Goal: Entertainment & Leisure: Consume media (video, audio)

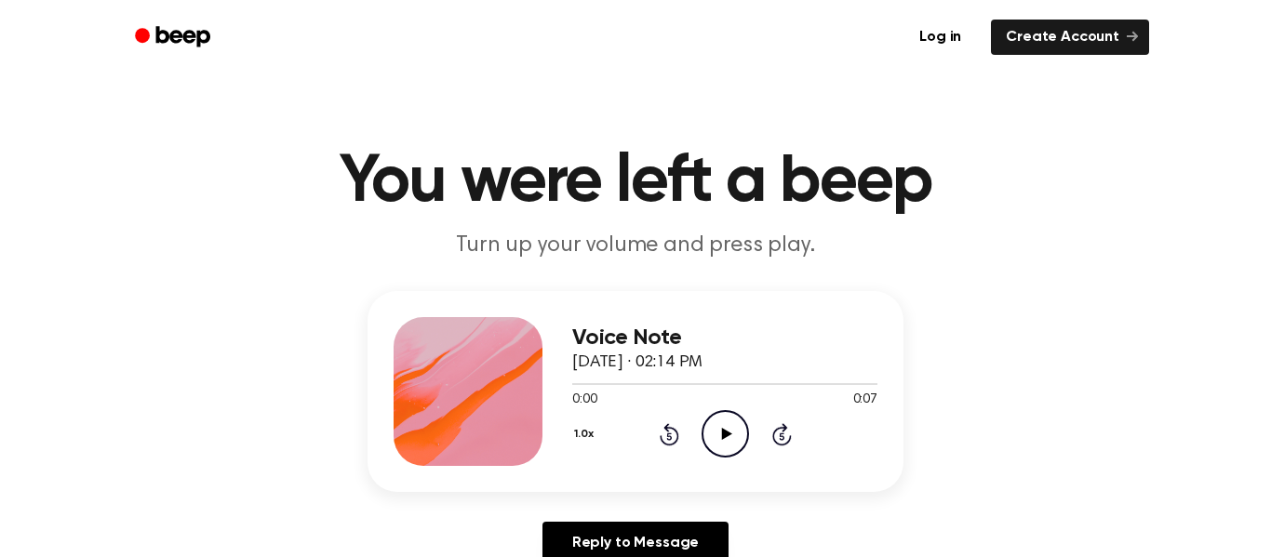
click at [711, 422] on icon "Play Audio" at bounding box center [725, 433] width 47 height 47
click at [698, 431] on div "1.0x Rewind 5 seconds Play Audio Skip 5 seconds" at bounding box center [724, 433] width 305 height 47
click at [714, 427] on icon "Play Audio" at bounding box center [725, 433] width 47 height 47
click at [708, 438] on icon "Play Audio" at bounding box center [725, 433] width 47 height 47
click at [746, 421] on icon "Play Audio" at bounding box center [725, 433] width 47 height 47
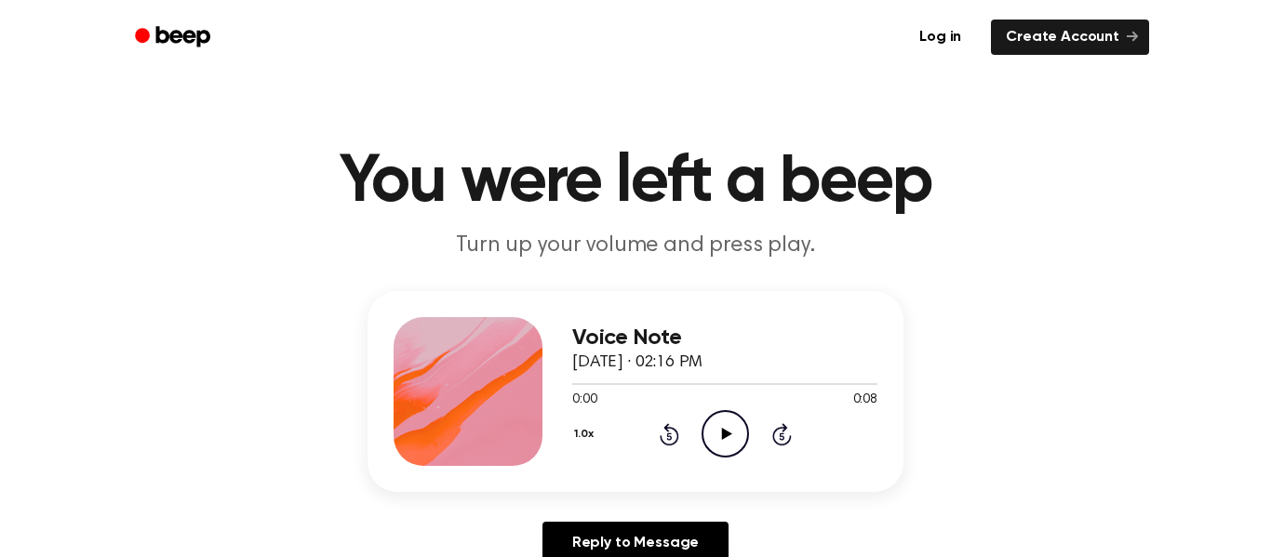
click at [705, 425] on icon "Play Audio" at bounding box center [725, 433] width 47 height 47
click at [729, 425] on icon "Play Audio" at bounding box center [725, 433] width 47 height 47
click at [727, 422] on icon "Play Audio" at bounding box center [725, 433] width 47 height 47
click at [715, 444] on icon "Play Audio" at bounding box center [725, 433] width 47 height 47
click at [731, 440] on icon "Play Audio" at bounding box center [725, 433] width 47 height 47
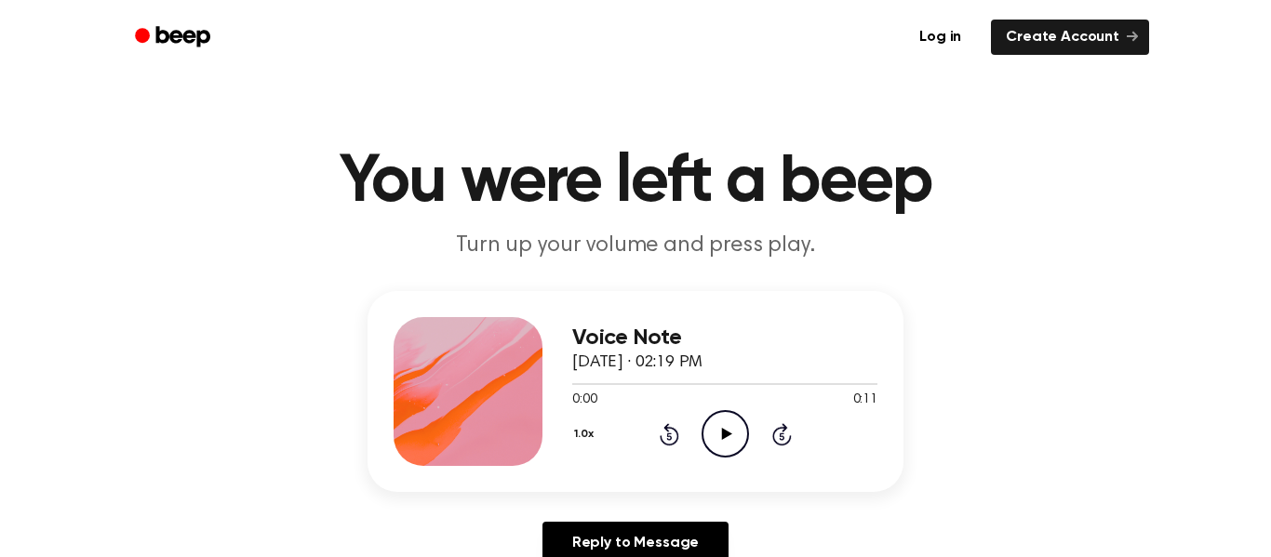
click at [715, 434] on icon "Play Audio" at bounding box center [725, 433] width 47 height 47
click at [729, 437] on icon "Play Audio" at bounding box center [725, 433] width 47 height 47
click at [735, 419] on icon "Play Audio" at bounding box center [725, 433] width 47 height 47
click at [729, 428] on icon "Play Audio" at bounding box center [725, 433] width 47 height 47
click at [739, 420] on icon "Play Audio" at bounding box center [725, 433] width 47 height 47
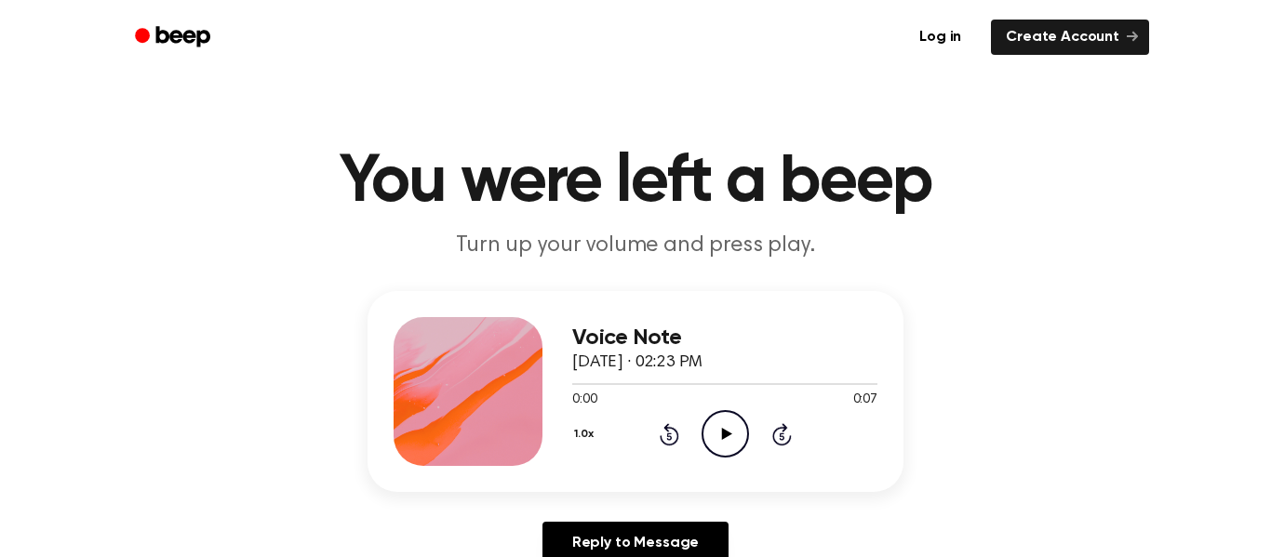
click at [726, 448] on icon "Play Audio" at bounding box center [725, 433] width 47 height 47
click at [730, 421] on icon "Play Audio" at bounding box center [725, 433] width 47 height 47
click at [733, 435] on icon "Play Audio" at bounding box center [725, 433] width 47 height 47
click at [732, 415] on icon "Play Audio" at bounding box center [725, 433] width 47 height 47
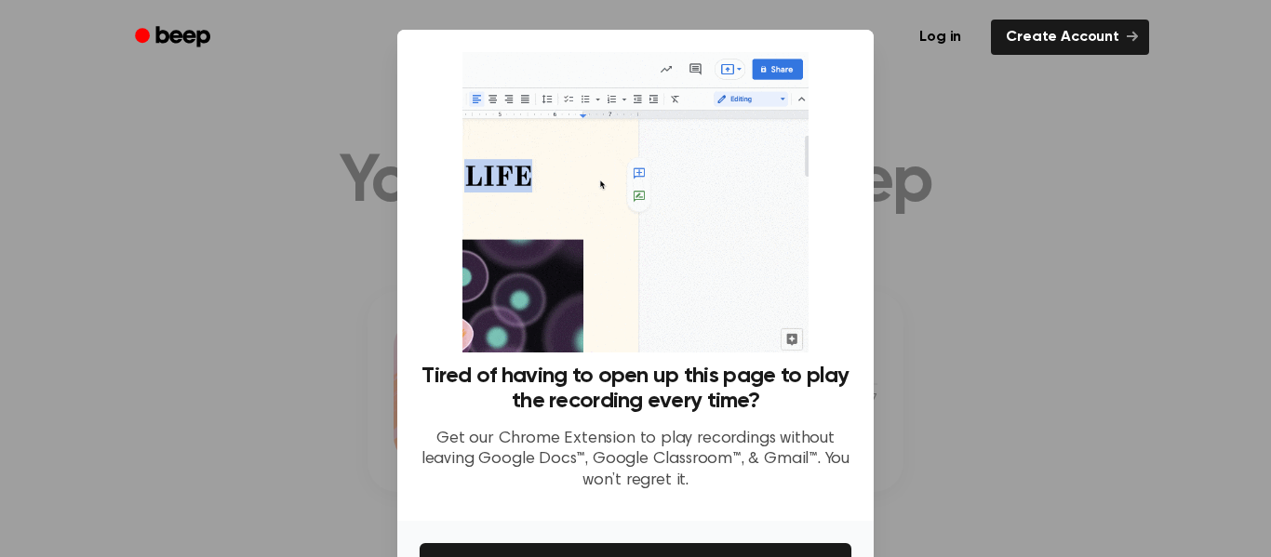
click at [930, 124] on div at bounding box center [635, 278] width 1271 height 557
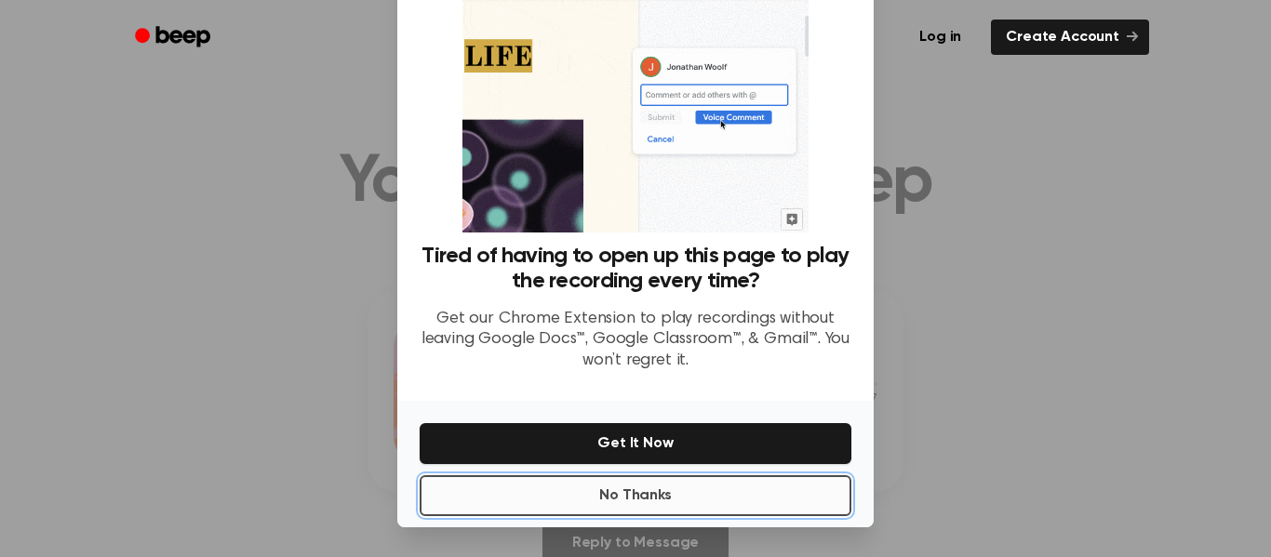
click at [768, 505] on button "No Thanks" at bounding box center [636, 495] width 432 height 41
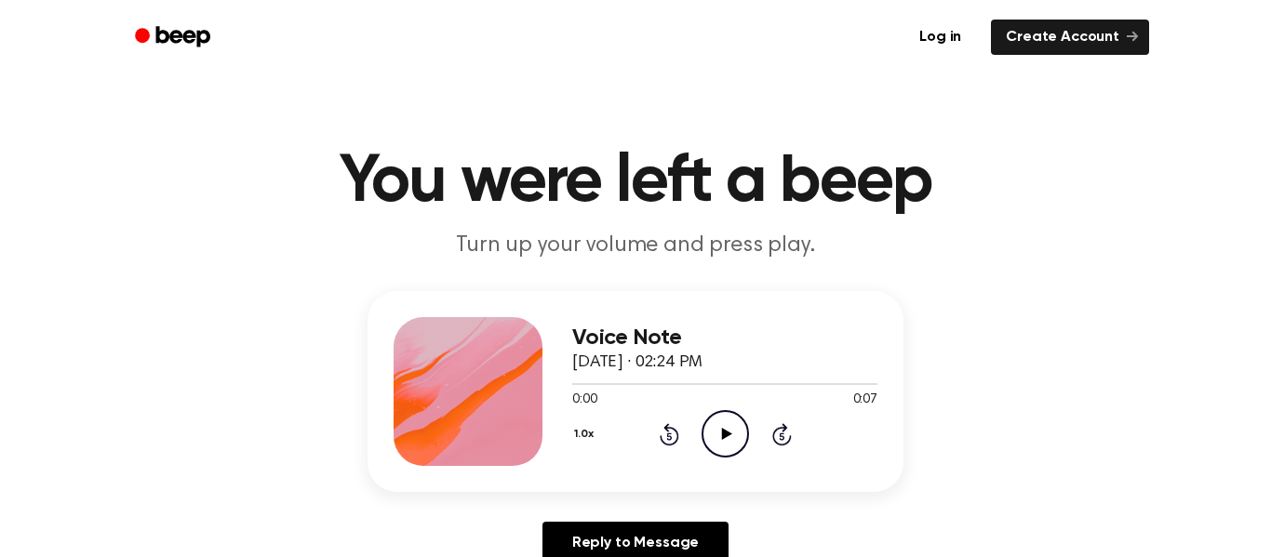
click at [723, 446] on icon "Play Audio" at bounding box center [725, 433] width 47 height 47
click at [735, 435] on icon "Play Audio" at bounding box center [725, 433] width 47 height 47
click at [734, 427] on icon "Play Audio" at bounding box center [725, 433] width 47 height 47
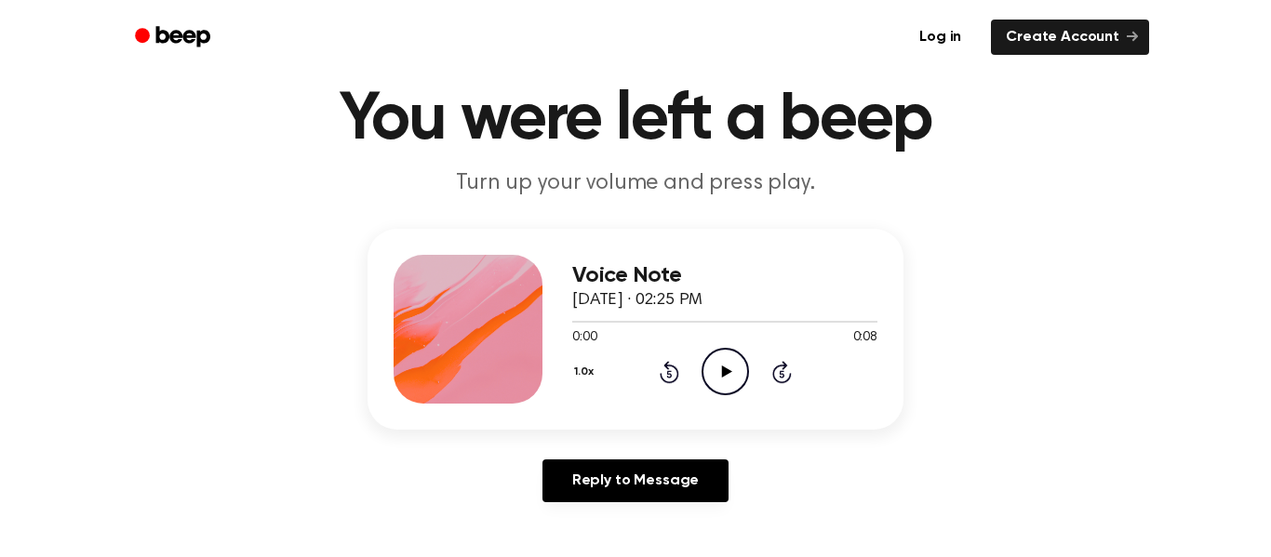
click at [717, 359] on icon "Play Audio" at bounding box center [725, 371] width 47 height 47
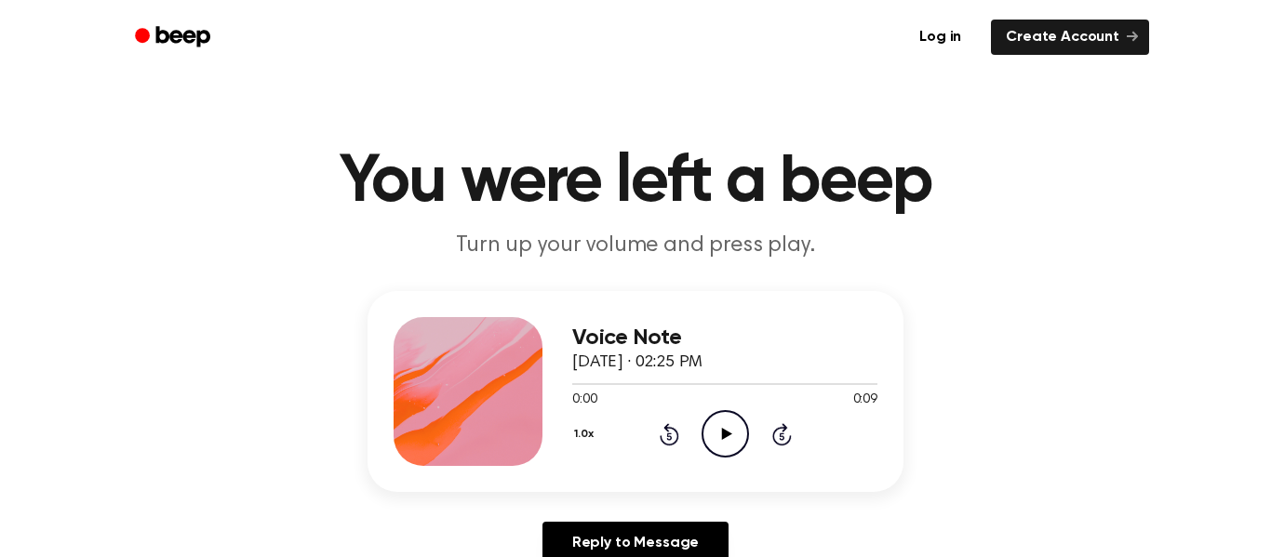
click at [718, 436] on icon "Play Audio" at bounding box center [725, 433] width 47 height 47
click at [710, 419] on icon "Play Audio" at bounding box center [725, 433] width 47 height 47
click at [730, 423] on icon "Play Audio" at bounding box center [725, 433] width 47 height 47
